Goal: Transaction & Acquisition: Subscribe to service/newsletter

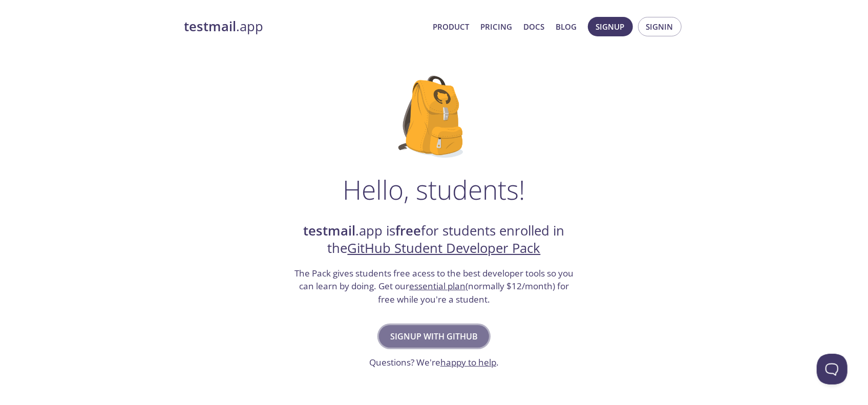
click at [471, 343] on span "Signup with GitHub" at bounding box center [434, 336] width 88 height 14
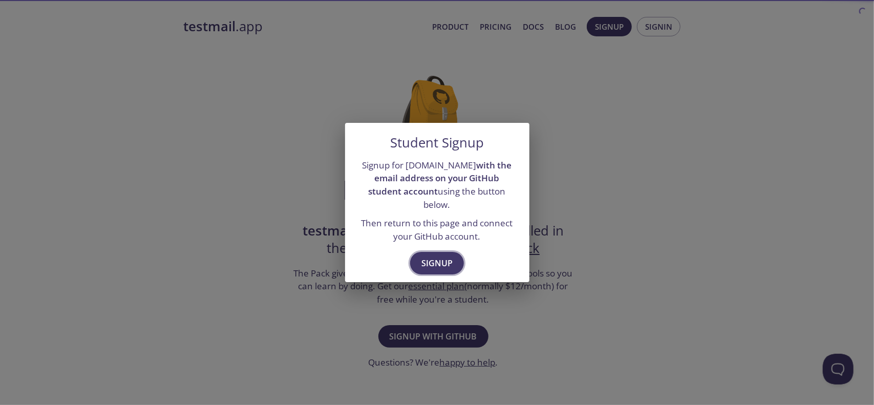
click at [453, 266] on button "Signup" at bounding box center [437, 263] width 54 height 23
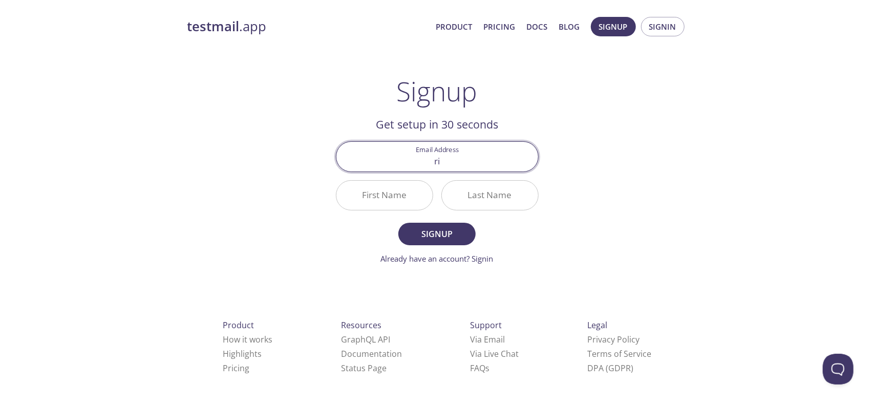
type input "r"
type input "[EMAIL_ADDRESS][DOMAIN_NAME]"
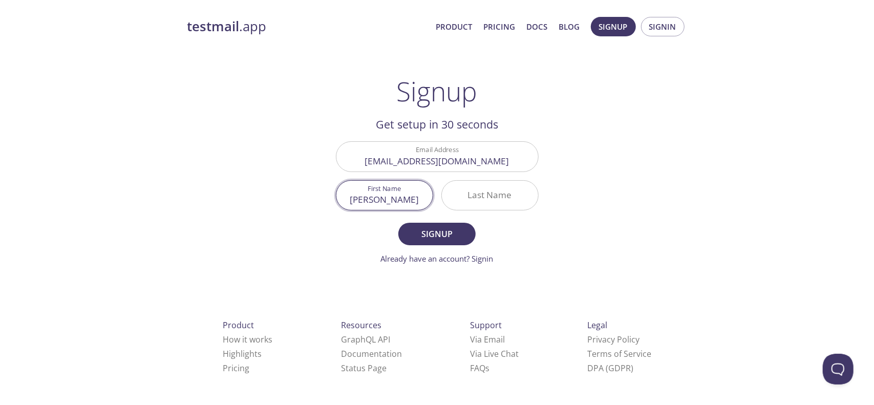
type input "[PERSON_NAME]"
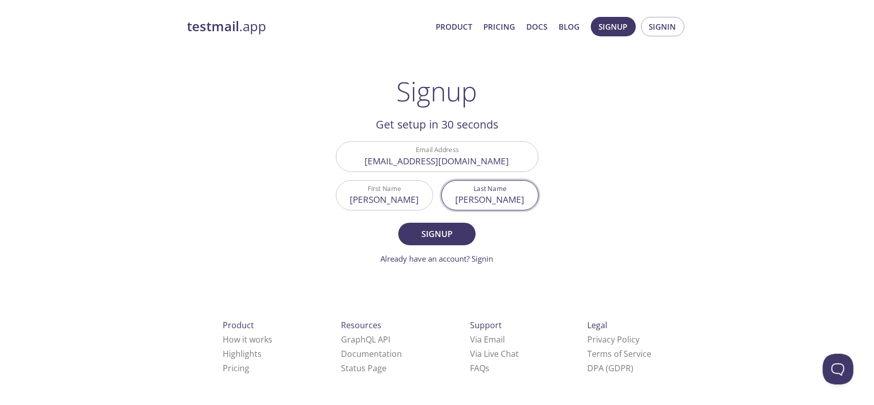
type input "[PERSON_NAME]"
click at [398, 223] on button "Signup" at bounding box center [436, 234] width 77 height 23
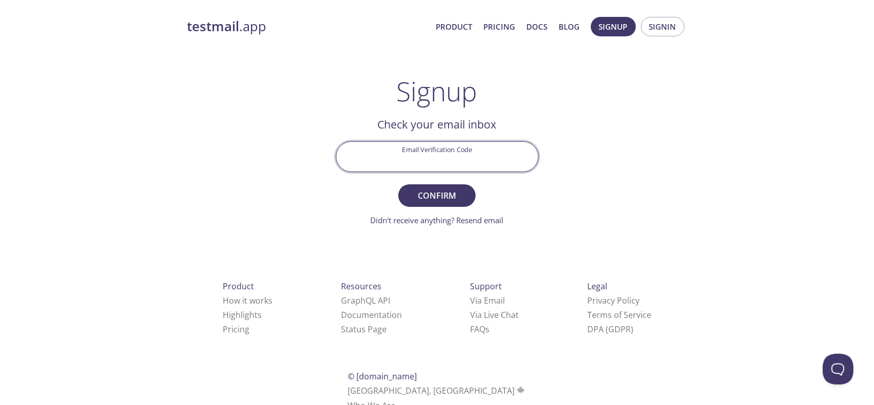
click at [489, 157] on input "Email Verification Code" at bounding box center [437, 156] width 202 height 29
click at [398, 184] on button "Confirm" at bounding box center [436, 195] width 77 height 23
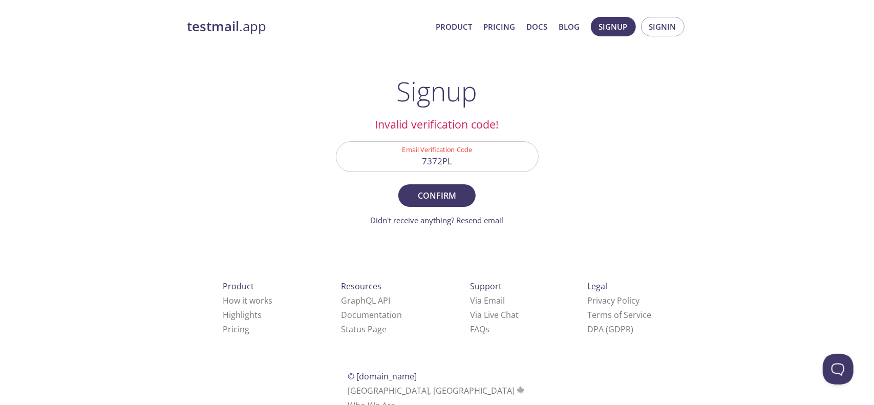
click at [501, 160] on input "7372PL" at bounding box center [437, 156] width 202 height 29
type input "7372PLM"
click at [398, 184] on button "Confirm" at bounding box center [436, 195] width 77 height 23
